Goal: Navigation & Orientation: Find specific page/section

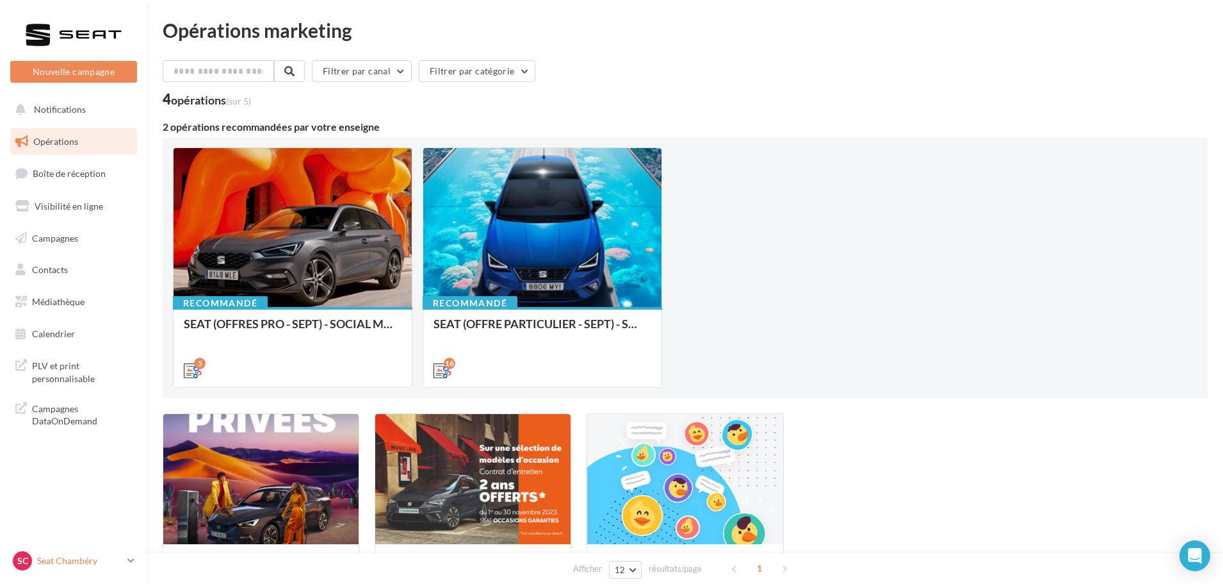
click at [129, 557] on icon at bounding box center [130, 560] width 7 height 11
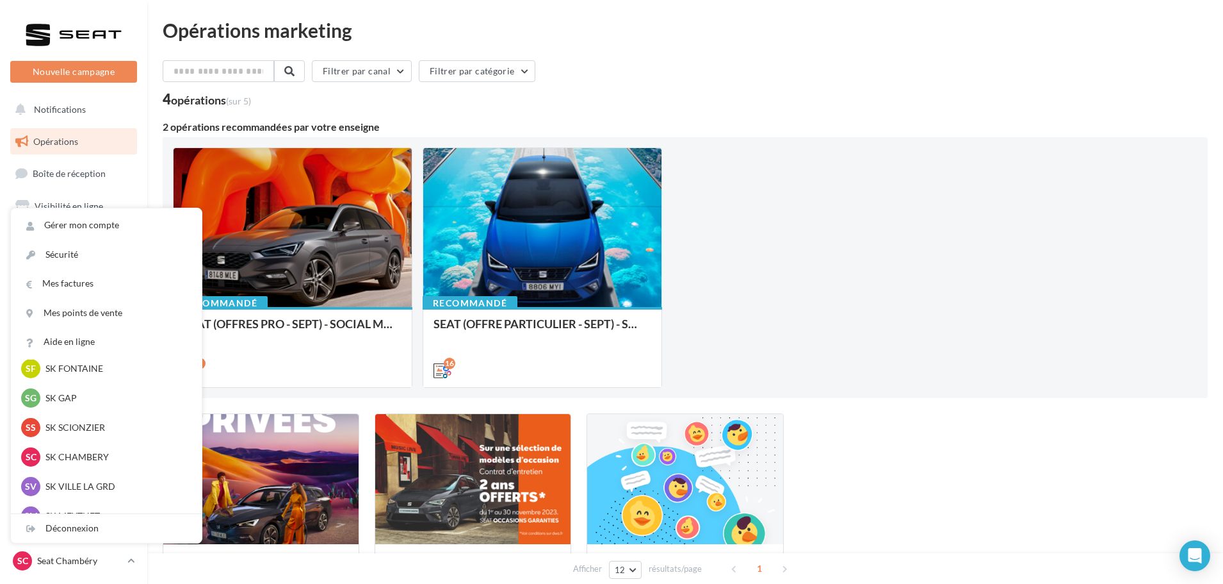
scroll to position [501, 0]
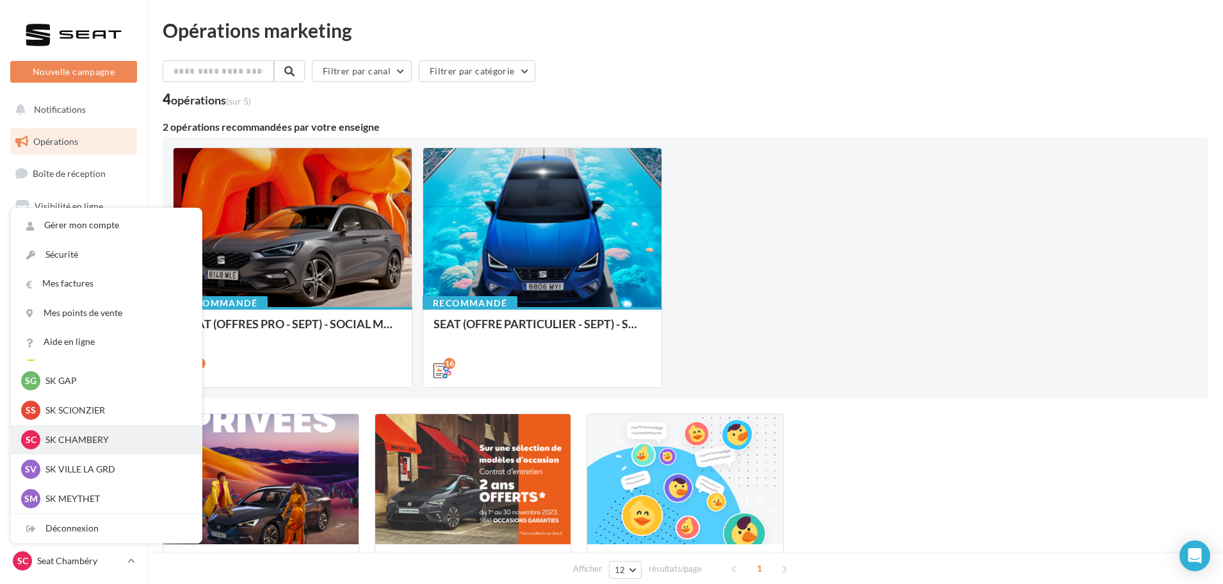
click at [106, 444] on p "SK CHAMBERY" at bounding box center [115, 439] width 141 height 13
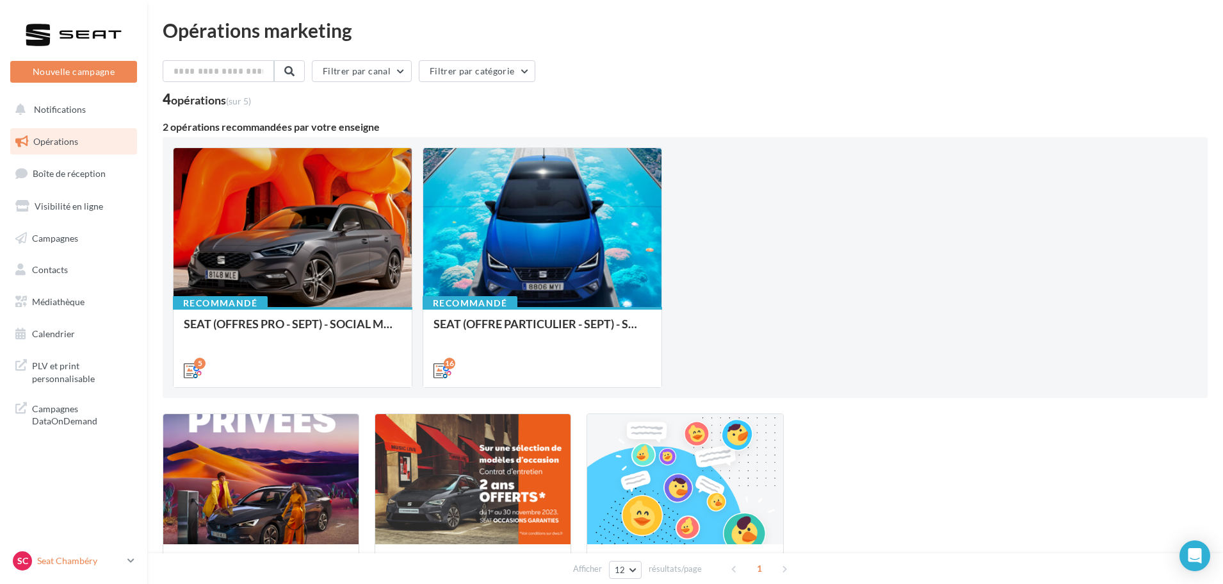
click at [121, 554] on p "Seat Chambéry" at bounding box center [79, 560] width 85 height 13
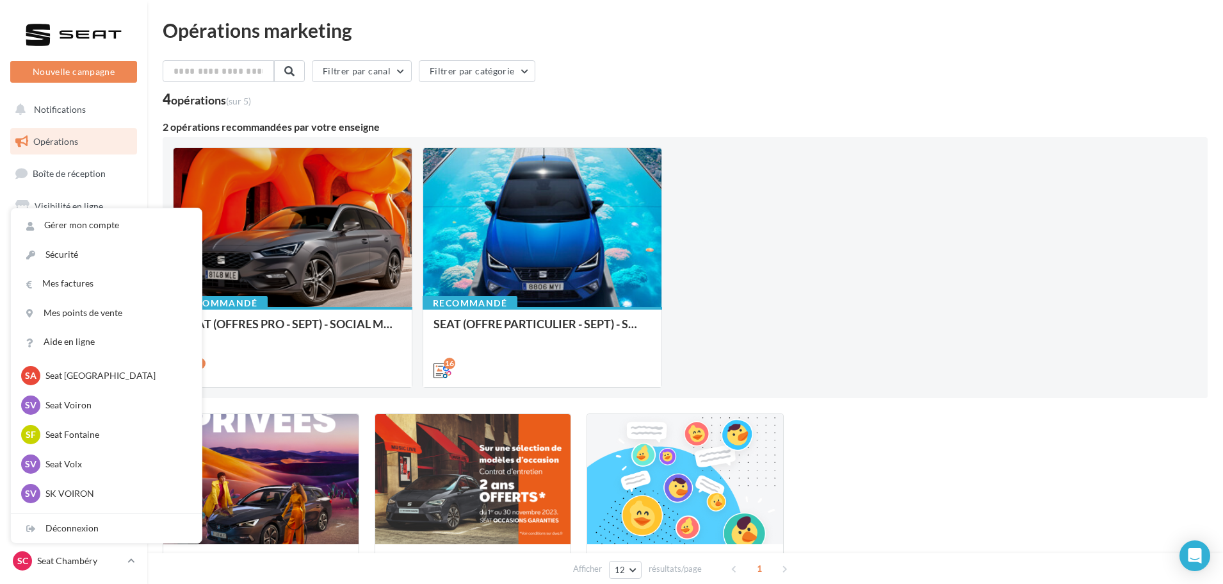
scroll to position [448, 0]
click at [102, 494] on p "SK CHAMBERY" at bounding box center [115, 492] width 141 height 13
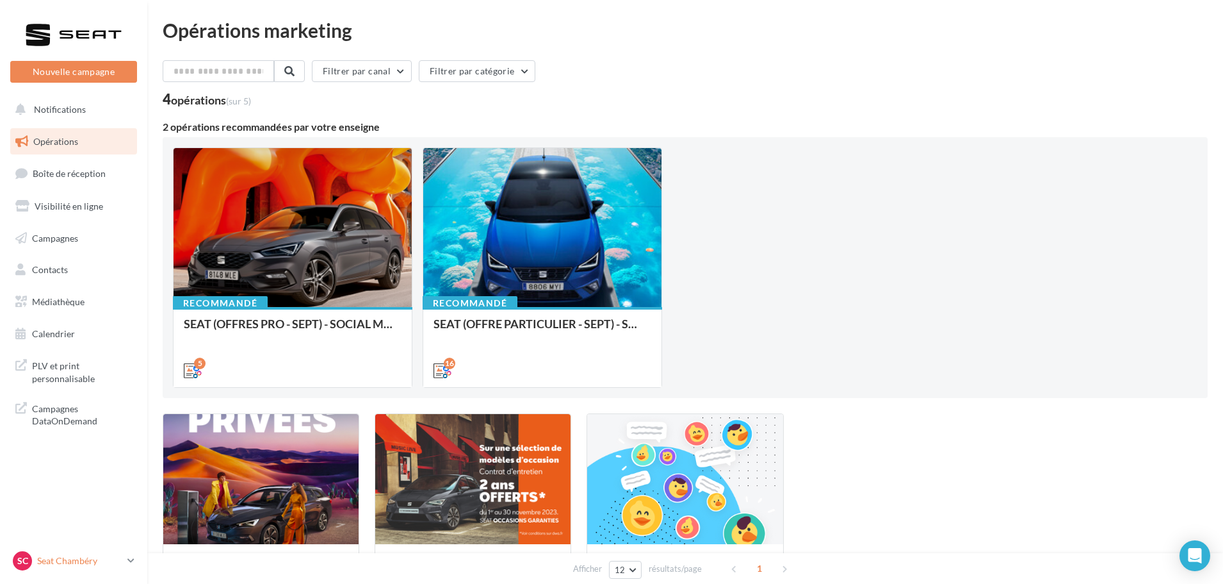
click at [116, 563] on p "Seat Chambéry" at bounding box center [79, 560] width 85 height 13
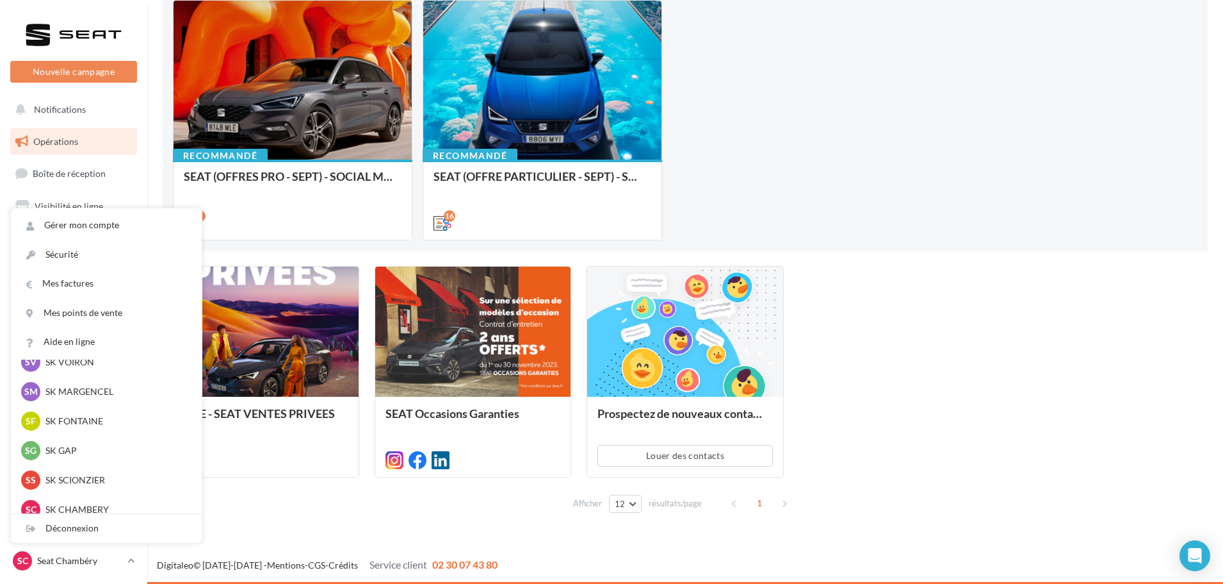
scroll to position [501, 0]
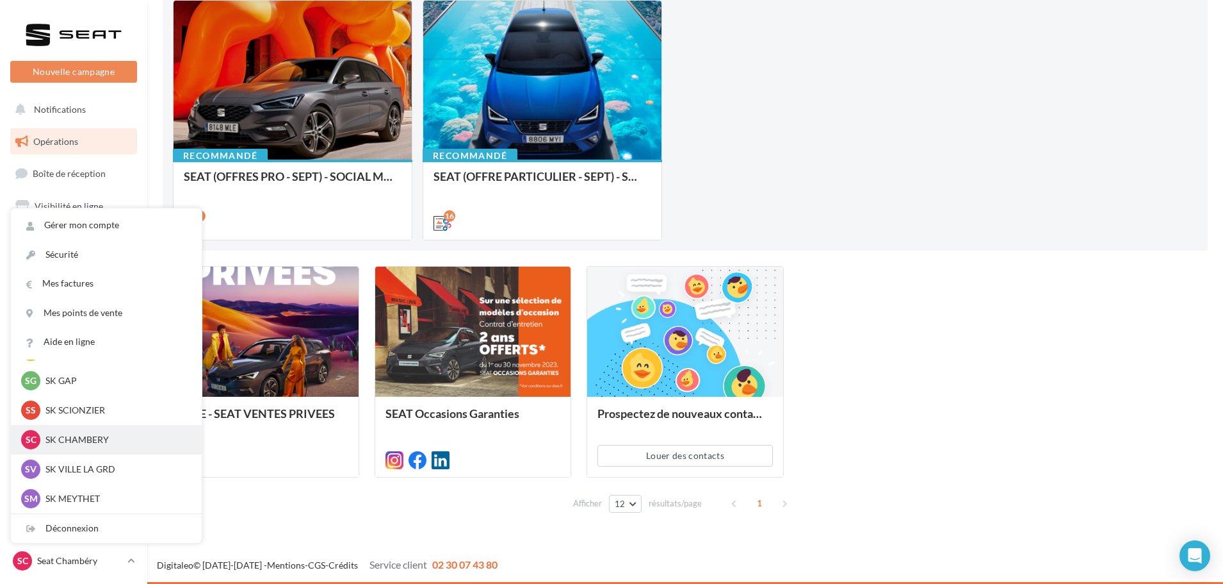
click at [95, 447] on div "SC SK CHAMBERY sk-cham-lau" at bounding box center [106, 439] width 170 height 19
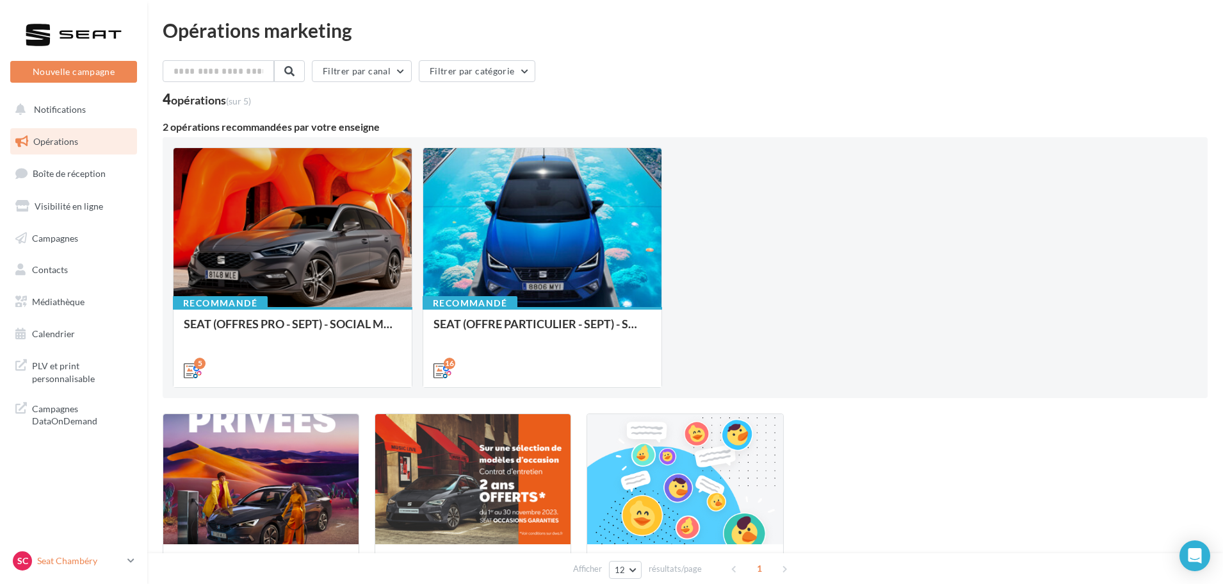
click at [80, 572] on link "SC Seat Chambéry SEAT-CHAMBERY" at bounding box center [73, 560] width 127 height 24
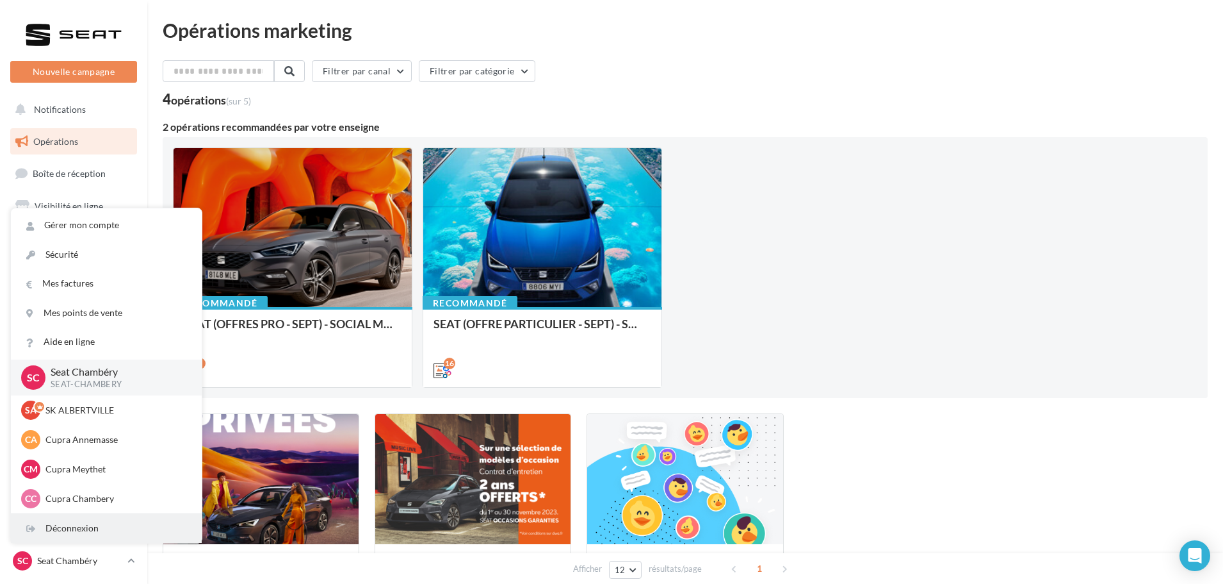
click at [104, 519] on div "Déconnexion" at bounding box center [106, 528] width 191 height 29
